Goal: Information Seeking & Learning: Learn about a topic

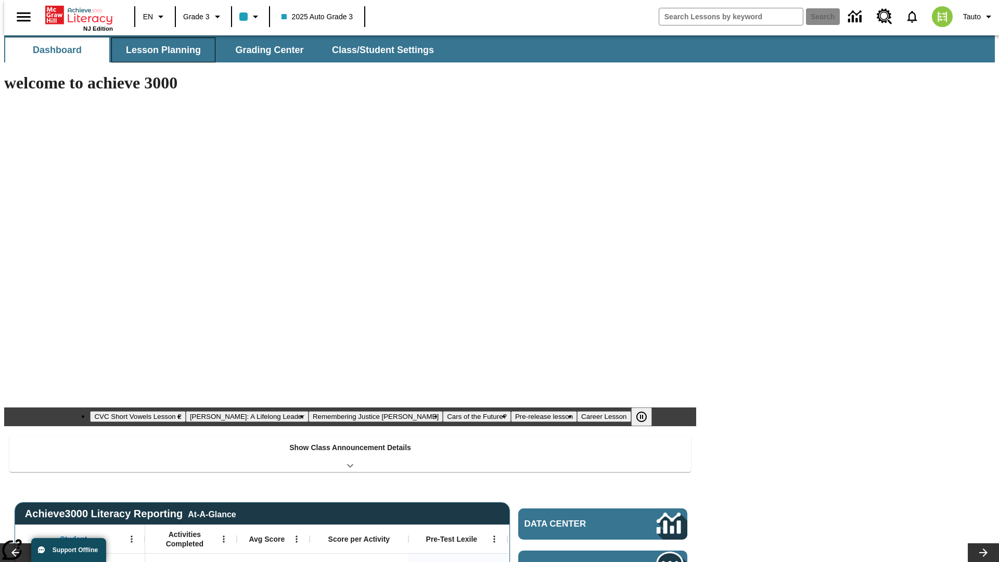
click at [159, 50] on button "Lesson Planning" at bounding box center [163, 49] width 104 height 25
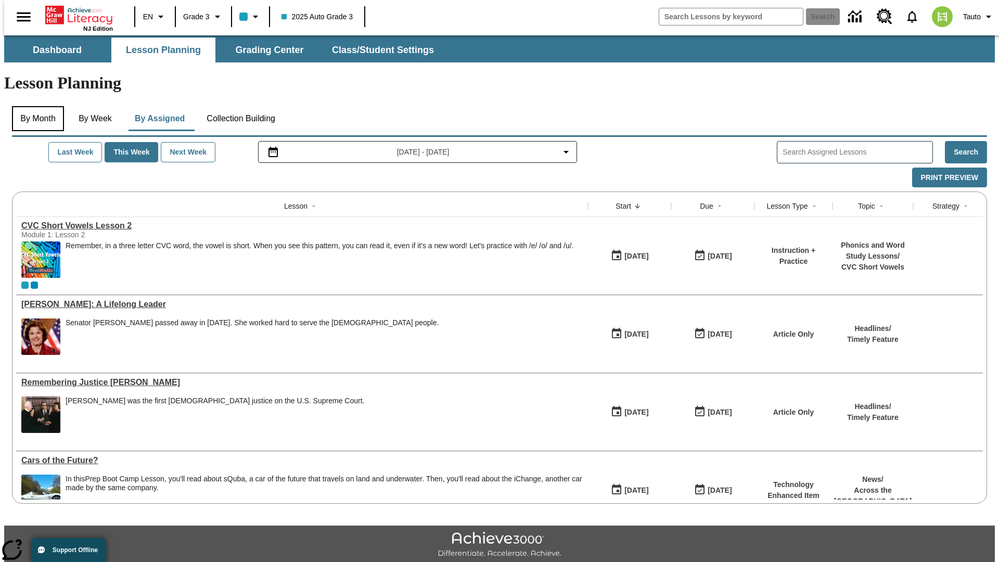
click at [35, 106] on button "By Month" at bounding box center [38, 118] width 52 height 25
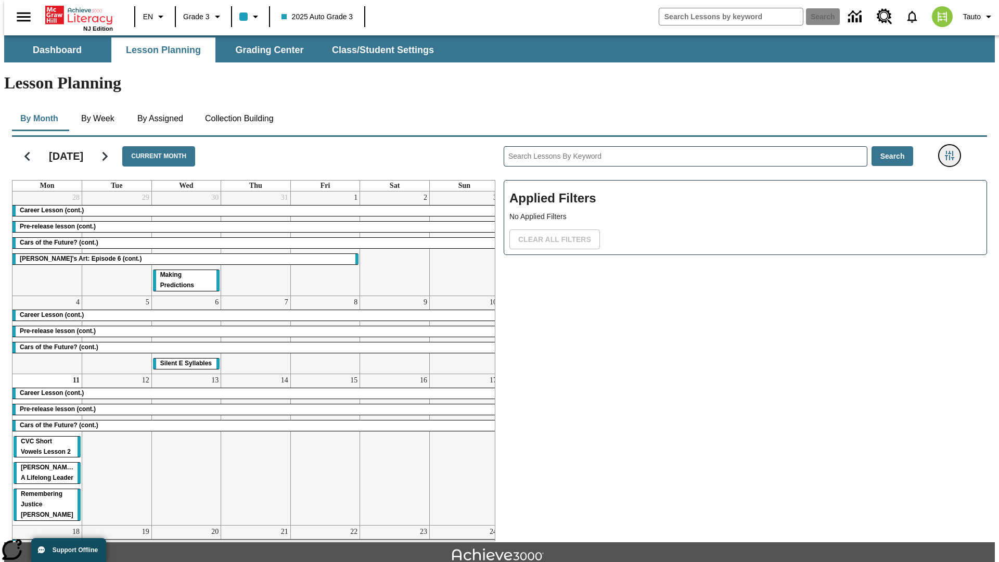
click at [953, 151] on icon "Filters Side menu" at bounding box center [949, 155] width 9 height 9
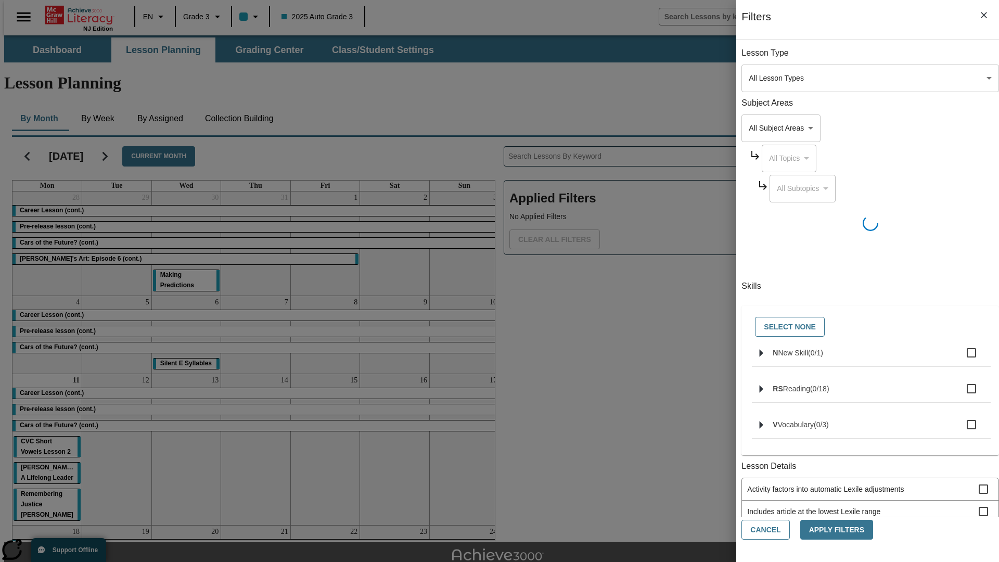
click at [749, 78] on body "Skip to main content [GEOGRAPHIC_DATA] Edition EN Grade 3 2025 Auto Grade 3 Sea…" at bounding box center [499, 322] width 991 height 574
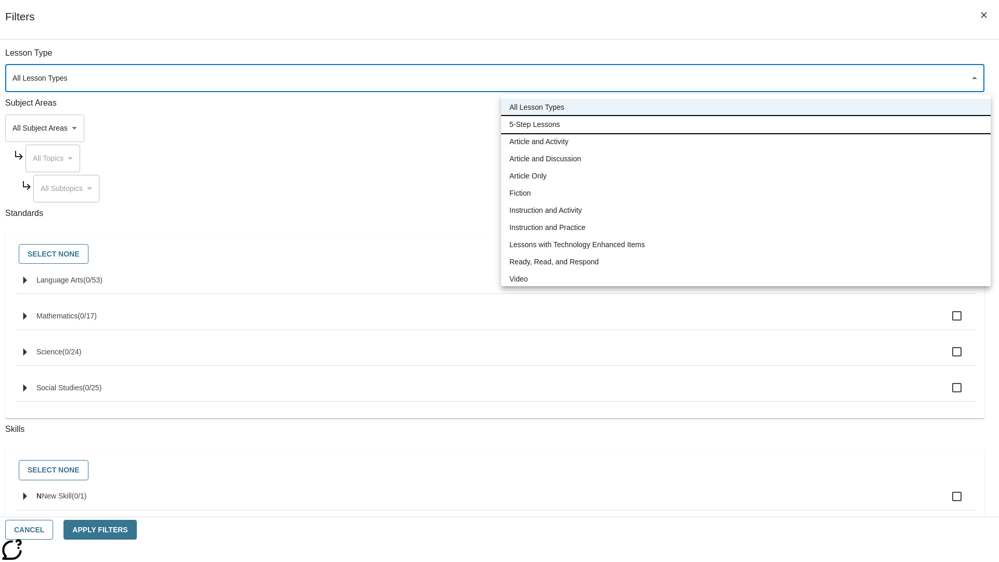
click at [746, 124] on li "5-Step Lessons" at bounding box center [746, 124] width 490 height 17
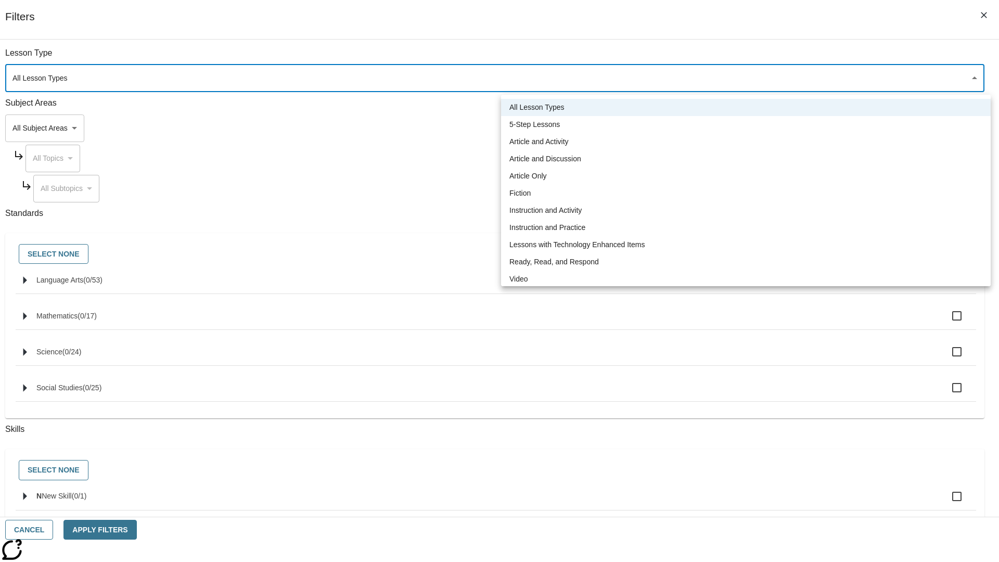
type input "1"
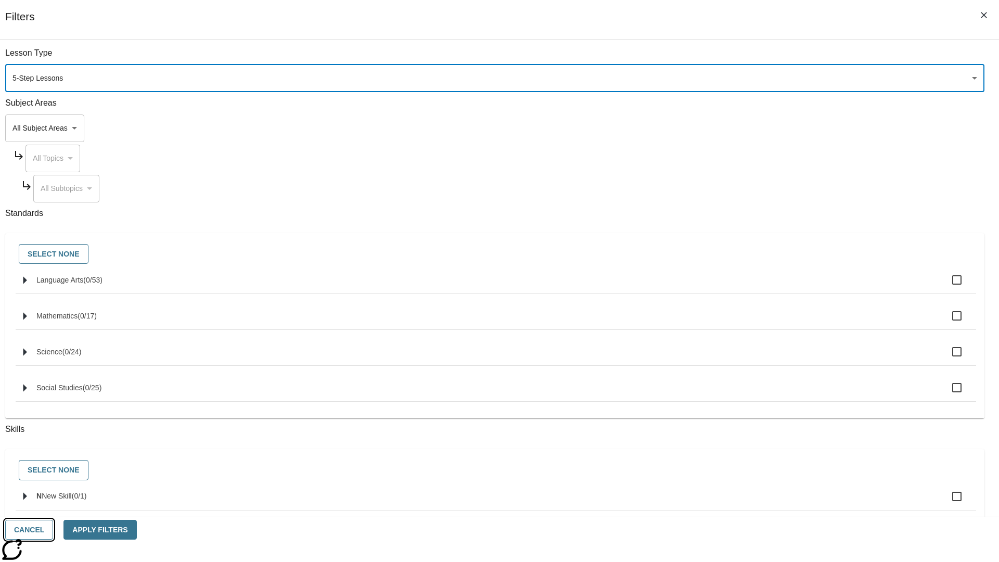
click at [53, 530] on button "Cancel" at bounding box center [29, 530] width 48 height 20
click at [953, 151] on icon "Filters Side menu" at bounding box center [949, 155] width 9 height 9
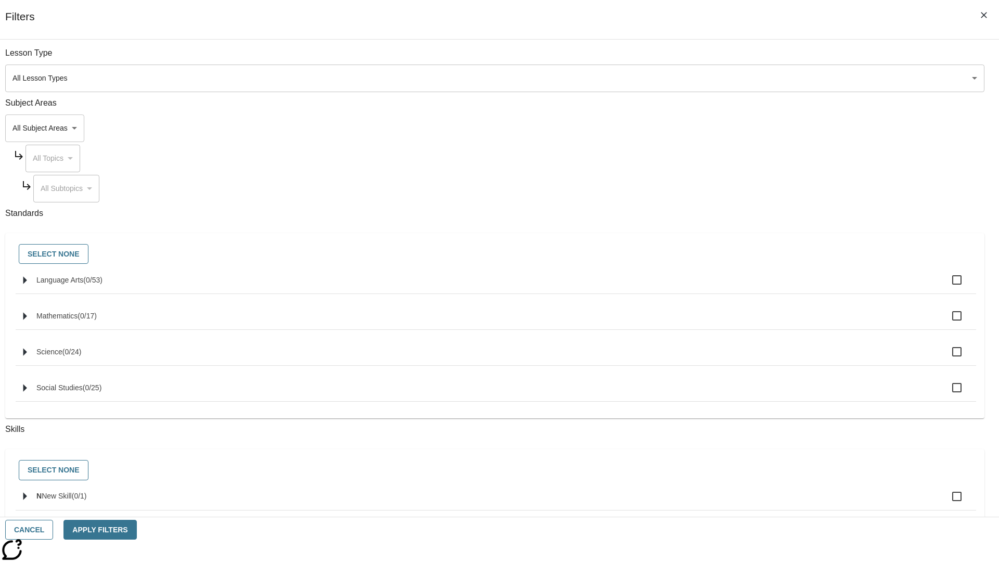
click at [749, 78] on body "Skip to main content [GEOGRAPHIC_DATA] Edition EN Grade 3 2025 Auto Grade 3 Sea…" at bounding box center [499, 322] width 991 height 574
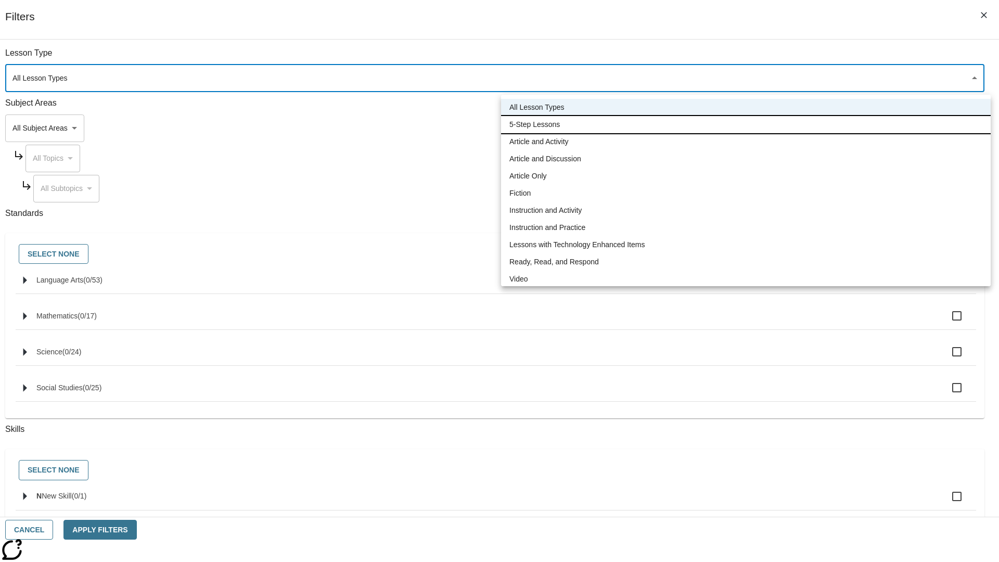
click at [746, 124] on li "5-Step Lessons" at bounding box center [746, 124] width 490 height 17
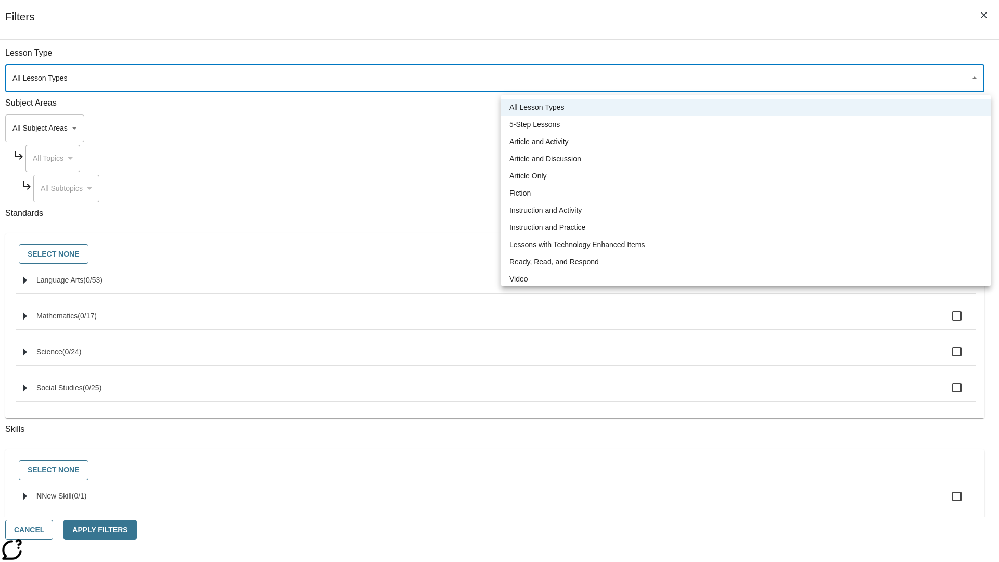
type input "1"
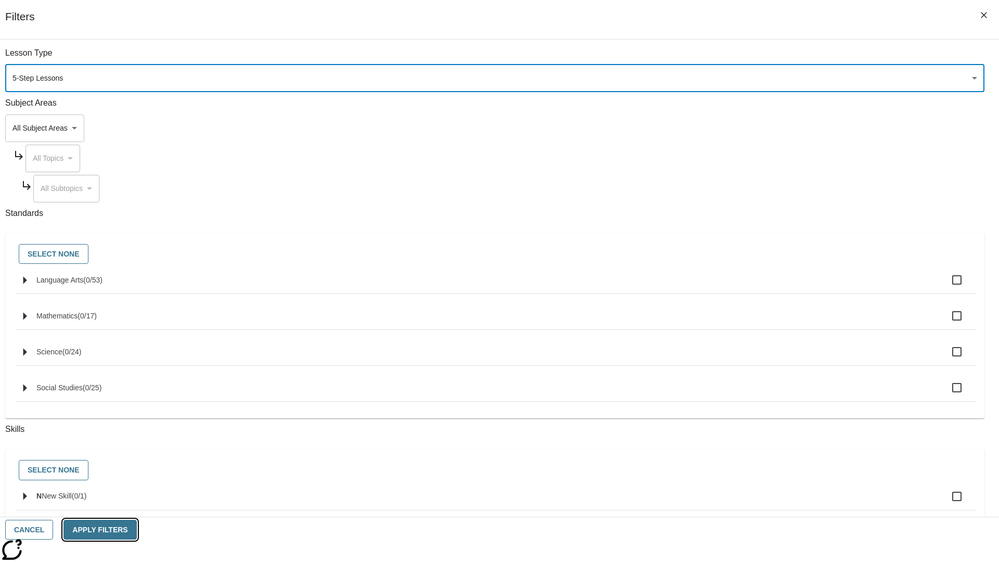
click at [136, 530] on button "Apply Filters" at bounding box center [99, 530] width 73 height 20
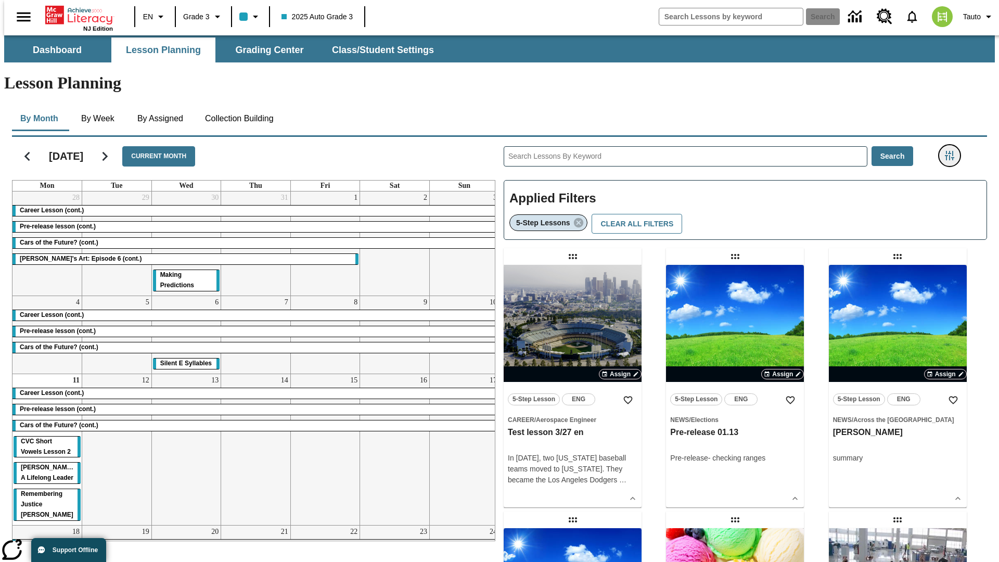
click at [953, 151] on icon "Filters Side menu" at bounding box center [949, 155] width 9 height 9
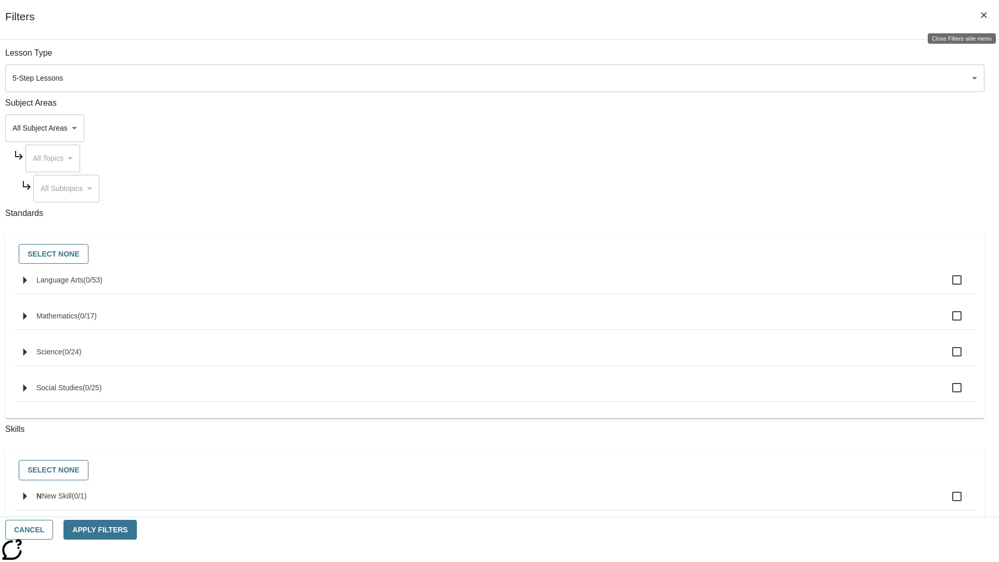
click at [984, 15] on icon "Close Filters side menu" at bounding box center [984, 15] width 6 height 6
click at [953, 151] on icon "Filters Side menu" at bounding box center [949, 155] width 9 height 9
